Goal: Navigation & Orientation: Find specific page/section

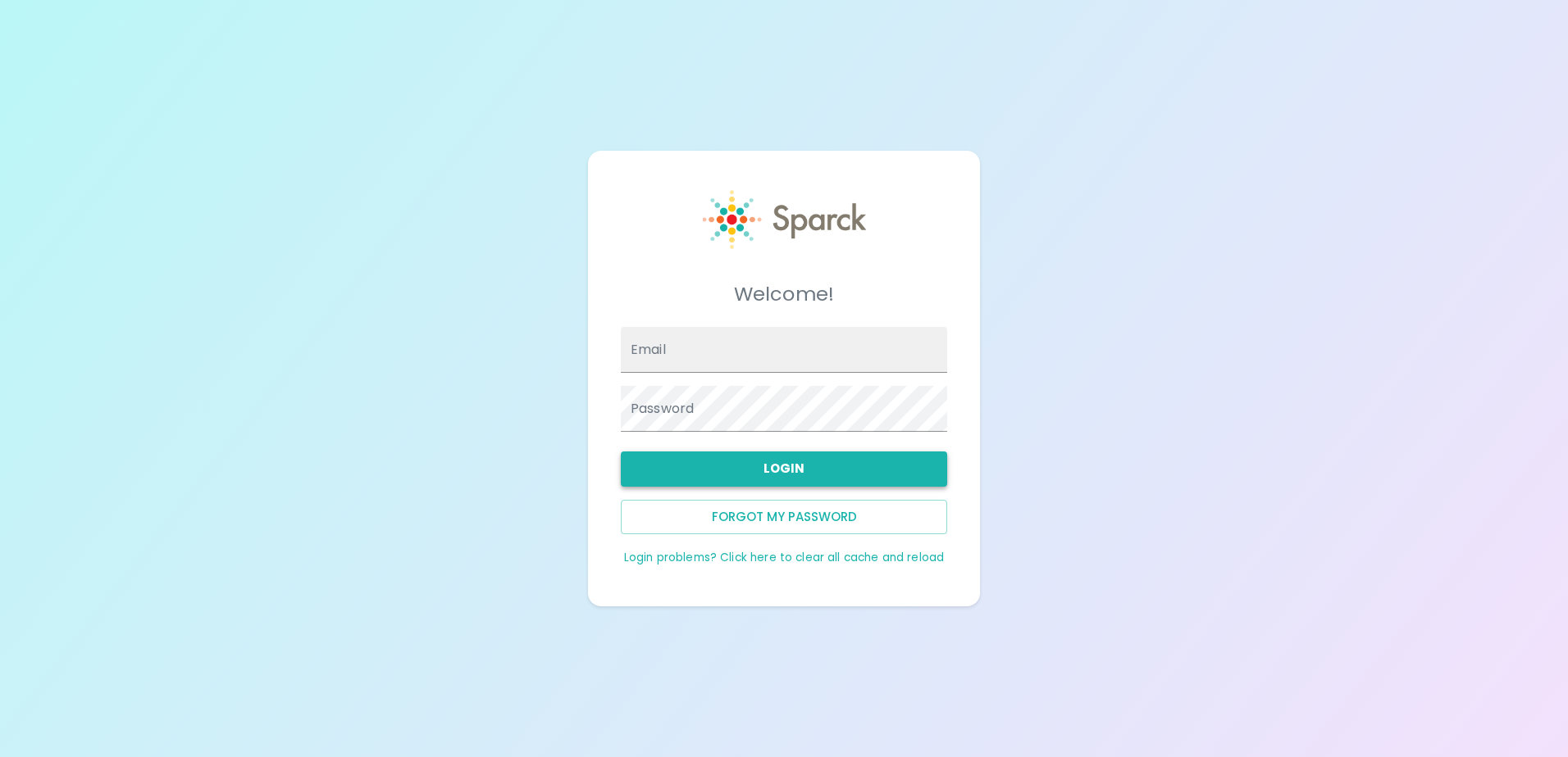
type input "[EMAIL_ADDRESS][DOMAIN_NAME]"
click at [839, 471] on button "Login" at bounding box center [784, 469] width 326 height 35
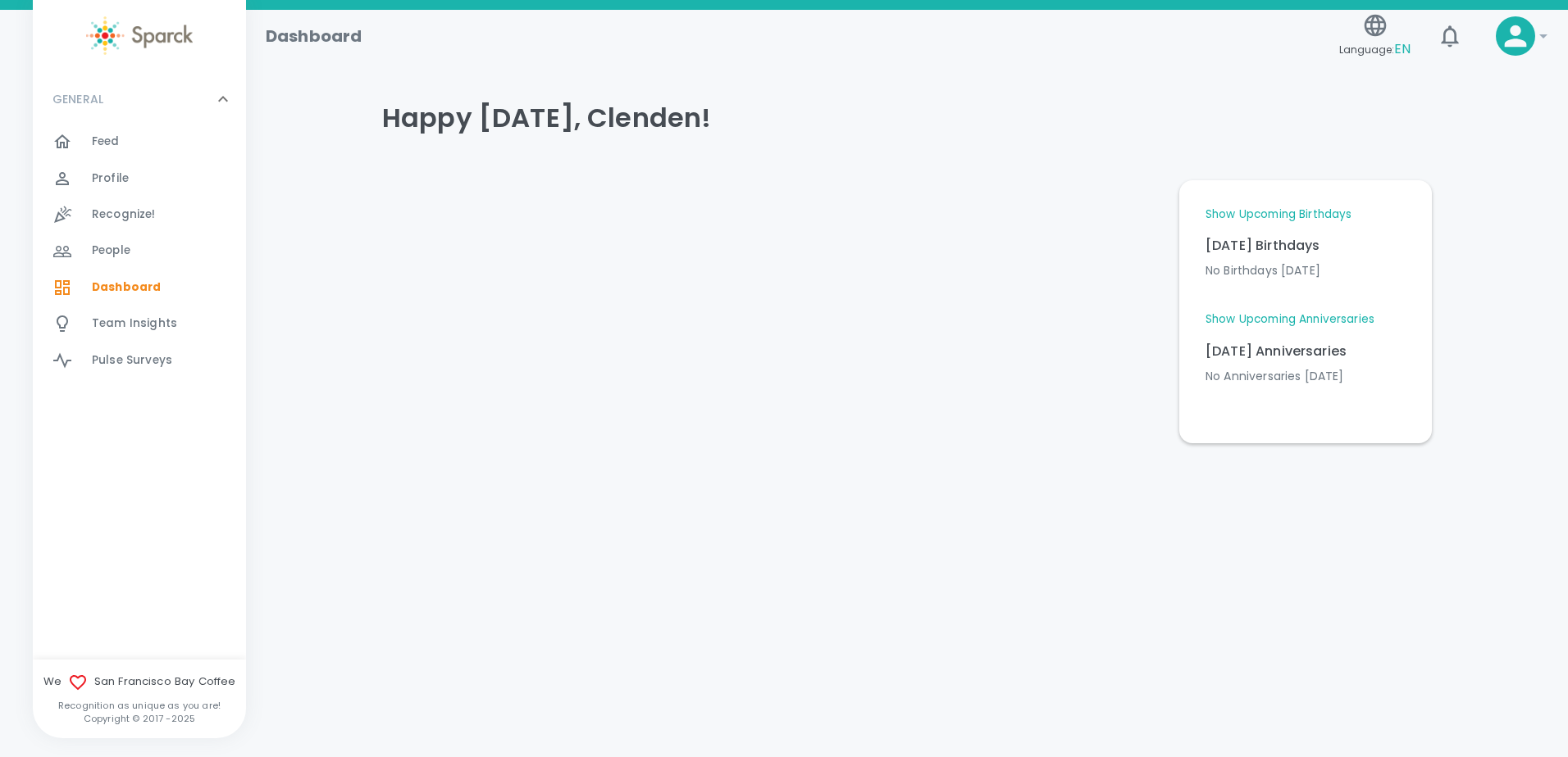
click at [1271, 208] on link "Show Upcoming Birthdays" at bounding box center [1278, 214] width 146 height 16
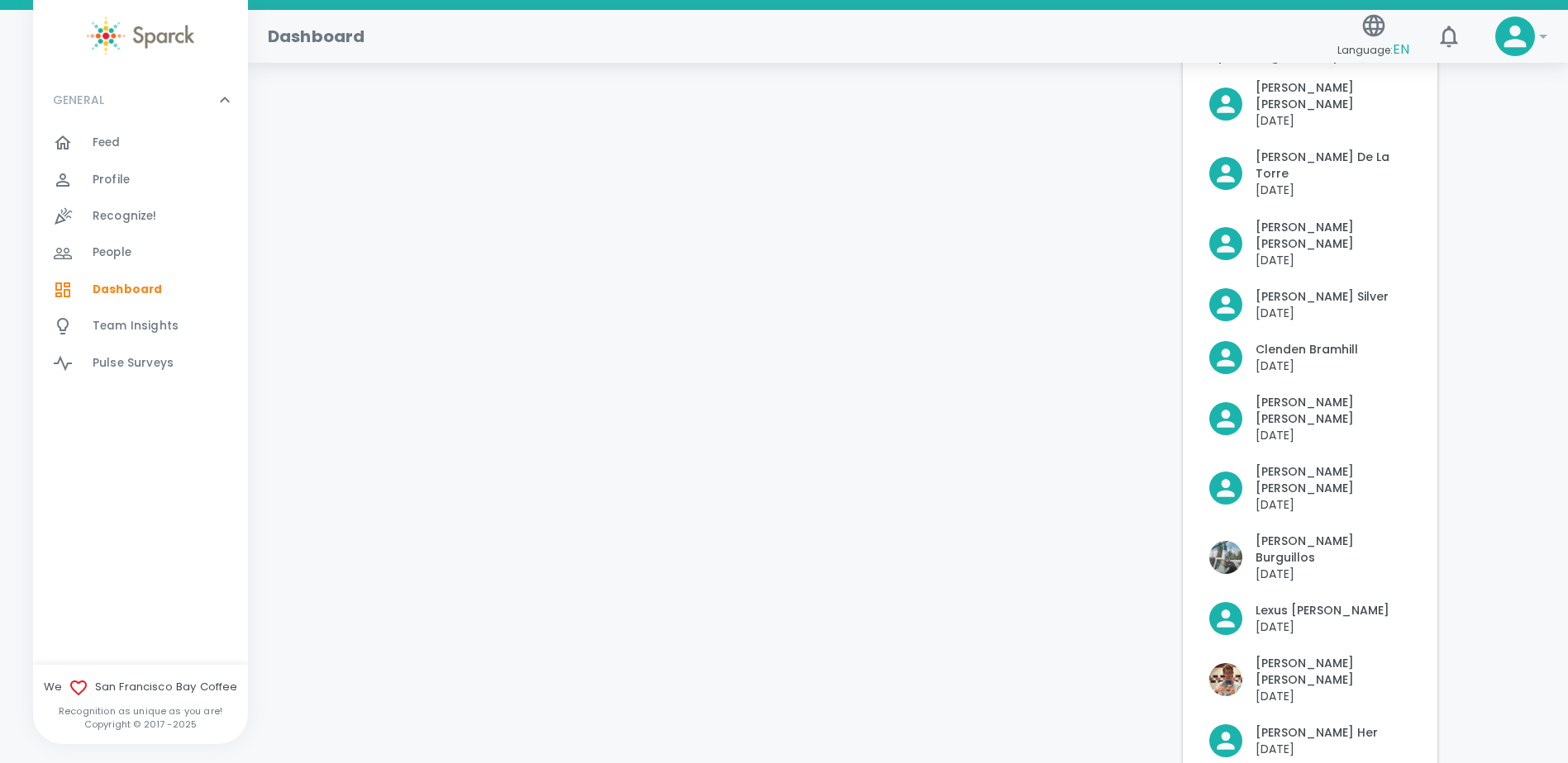
scroll to position [82, 0]
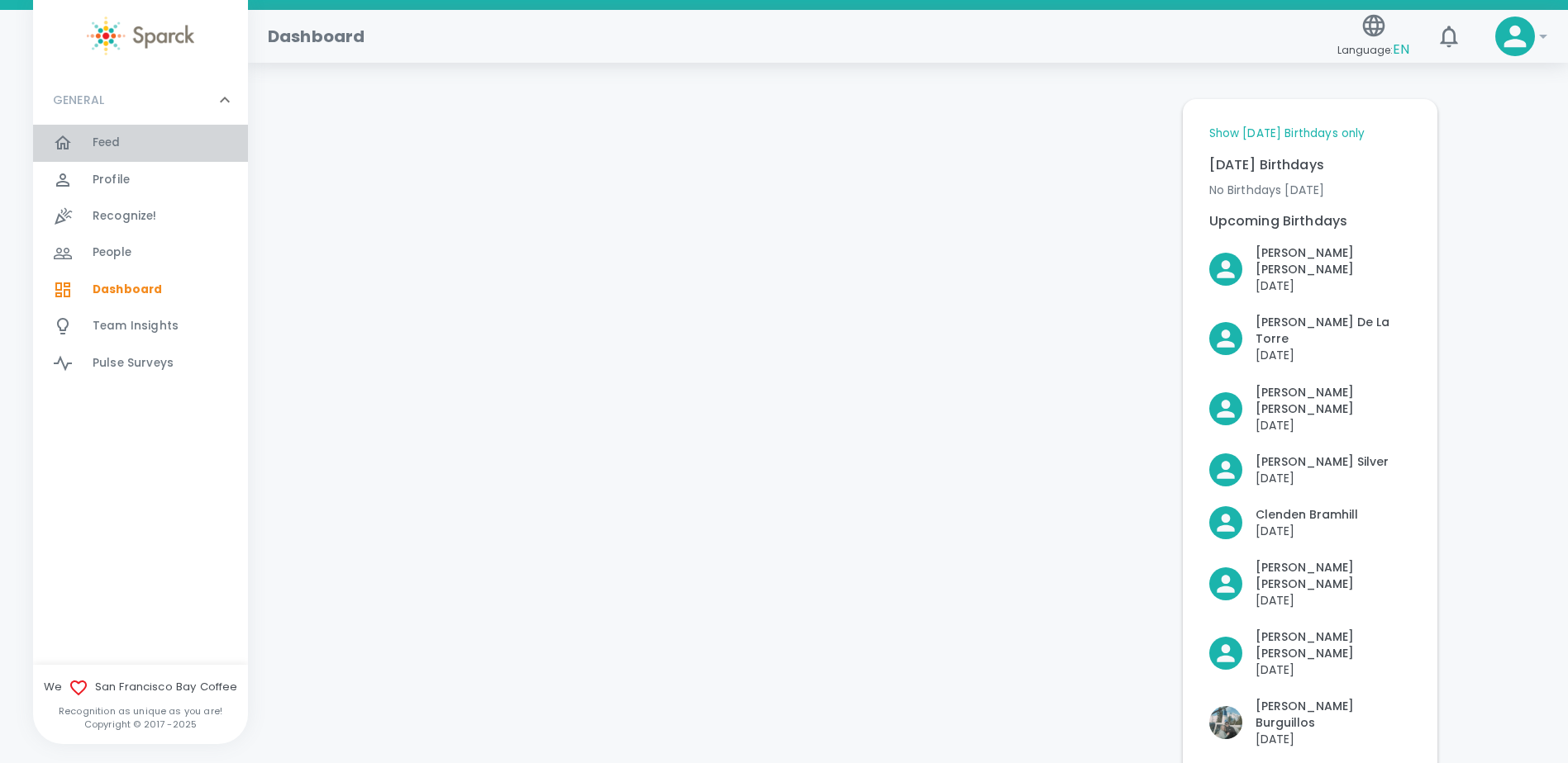
click at [126, 147] on div "Feed 0" at bounding box center [170, 143] width 155 height 23
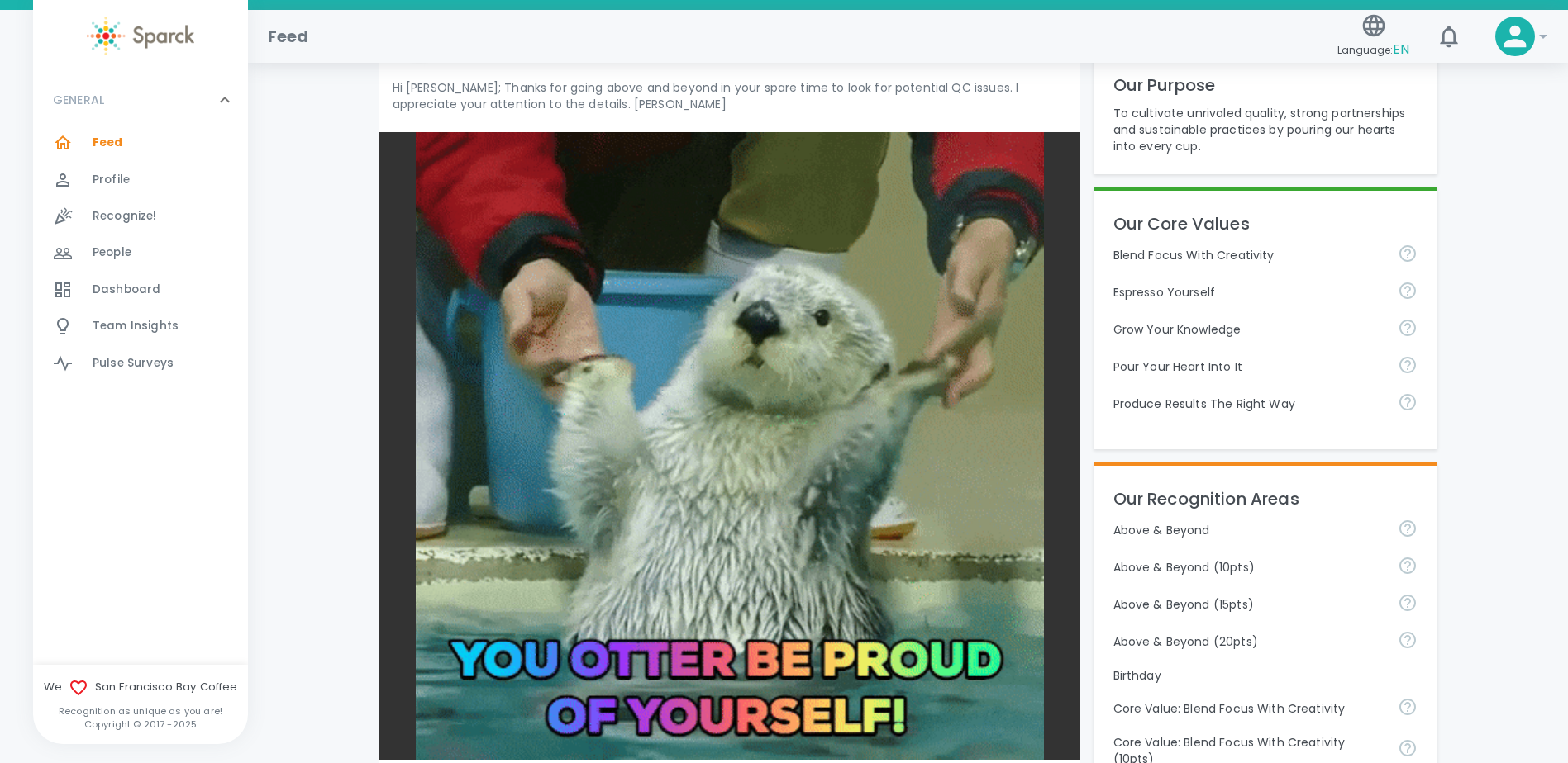
scroll to position [661, 0]
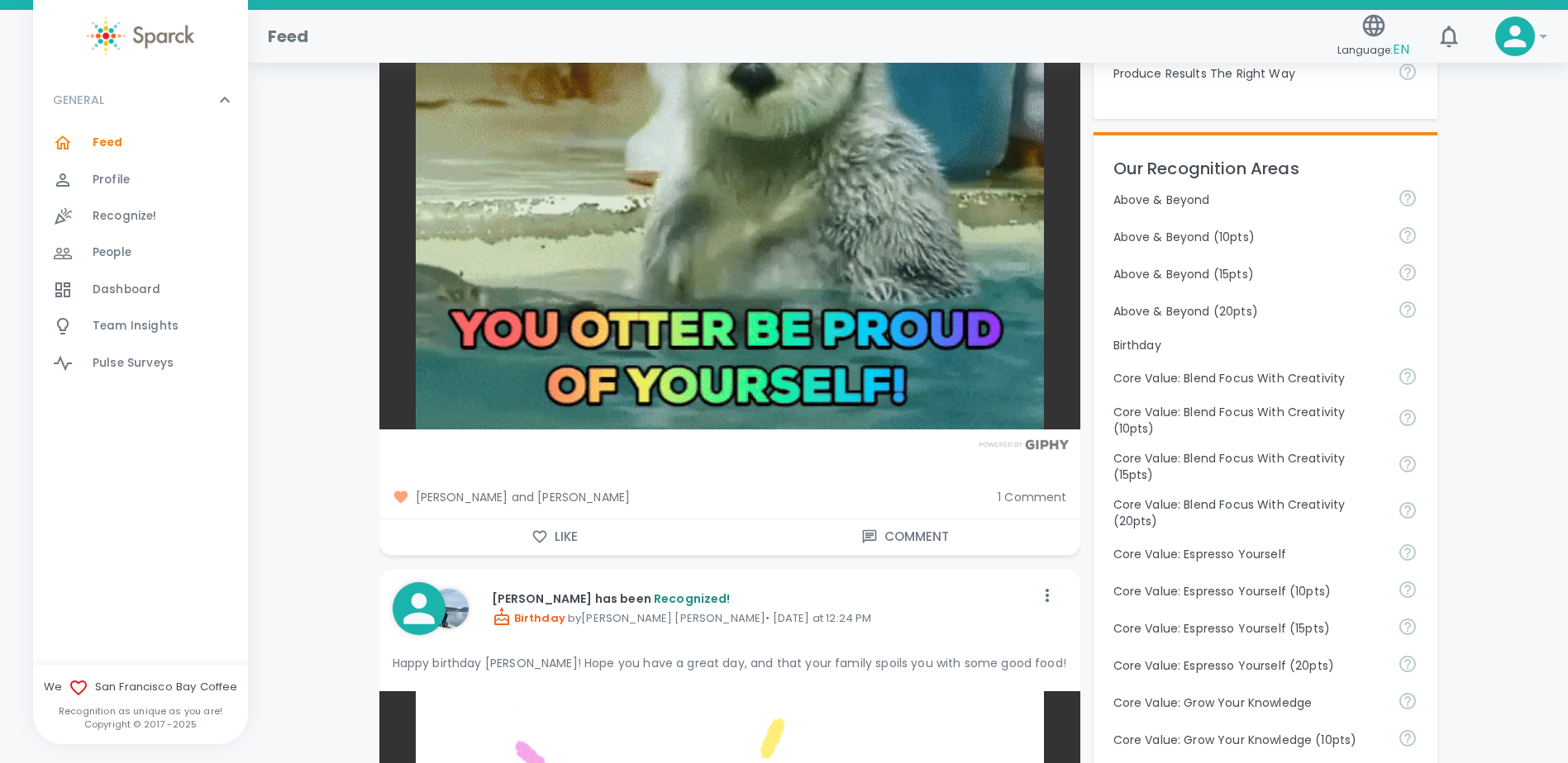
click at [1052, 499] on span "1 Comment" at bounding box center [1031, 497] width 68 height 16
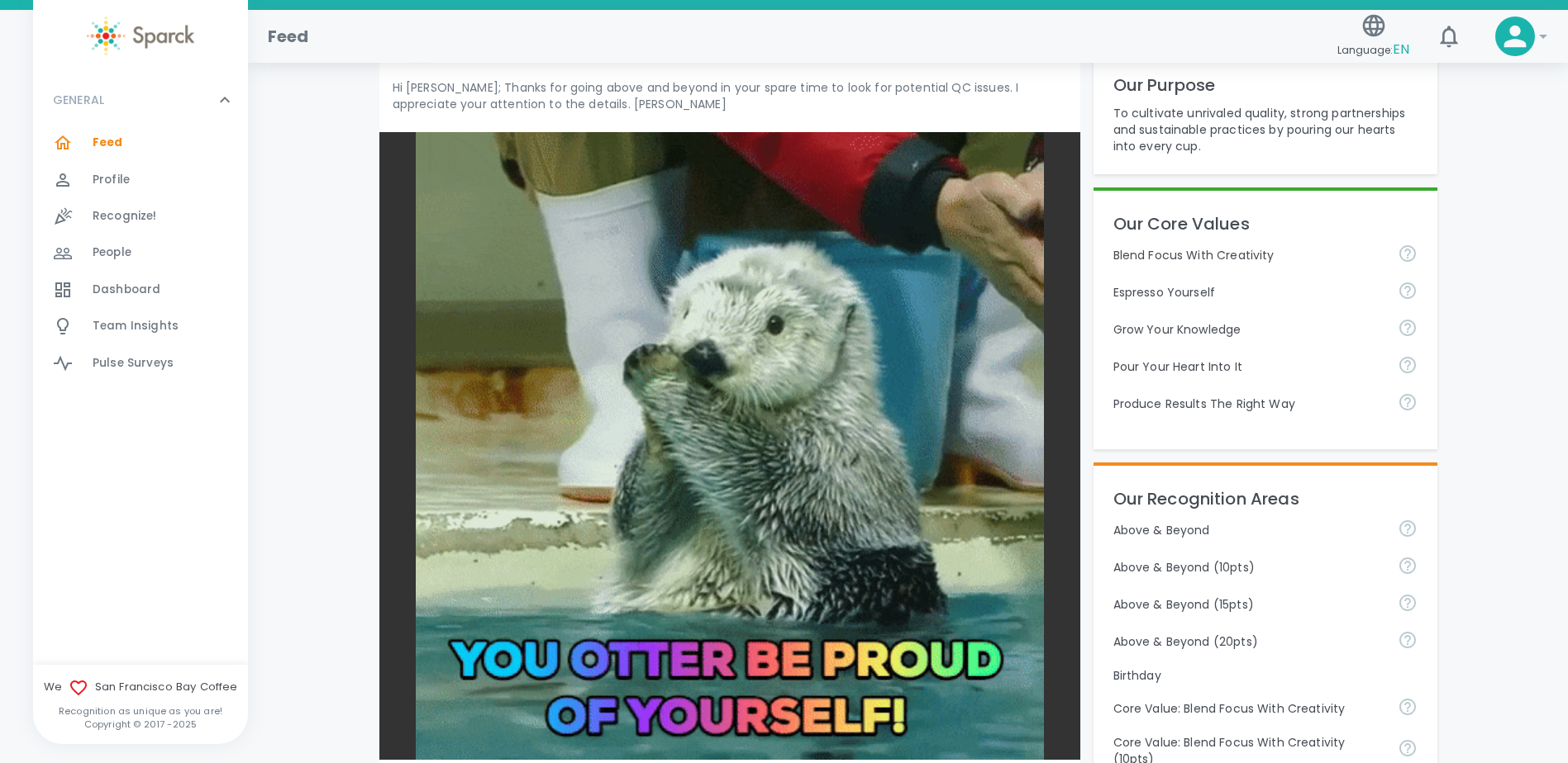
scroll to position [0, 0]
